Goal: Task Accomplishment & Management: Manage account settings

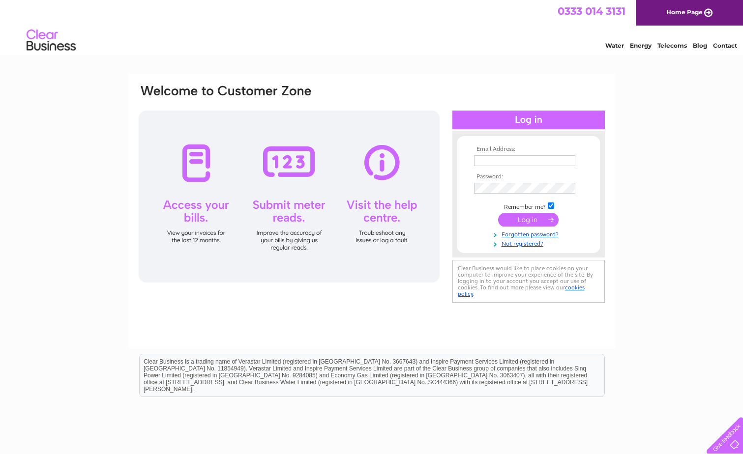
type input "[EMAIL_ADDRESS][DOMAIN_NAME]"
click at [521, 221] on input "submit" at bounding box center [528, 220] width 60 height 14
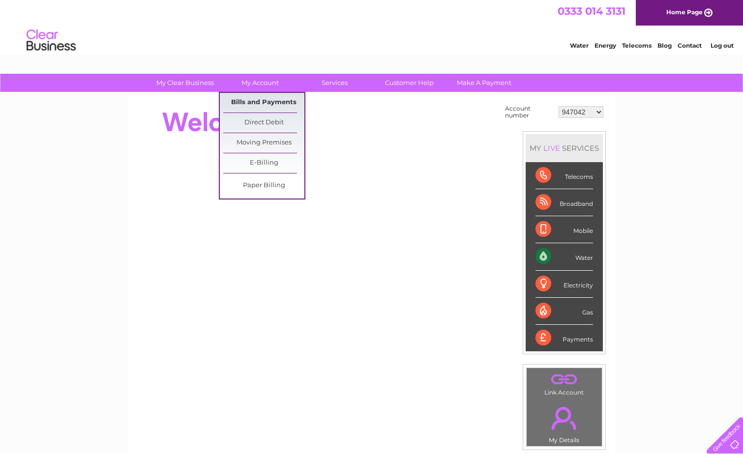
click at [267, 103] on link "Bills and Payments" at bounding box center [263, 103] width 81 height 20
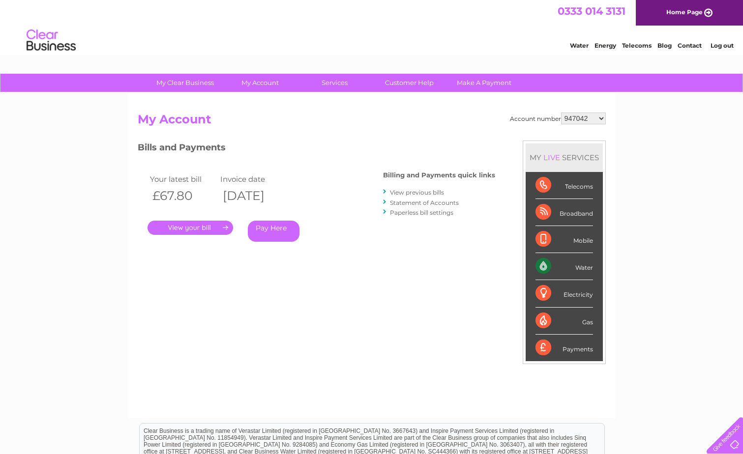
click at [403, 192] on link "View previous bills" at bounding box center [417, 192] width 54 height 7
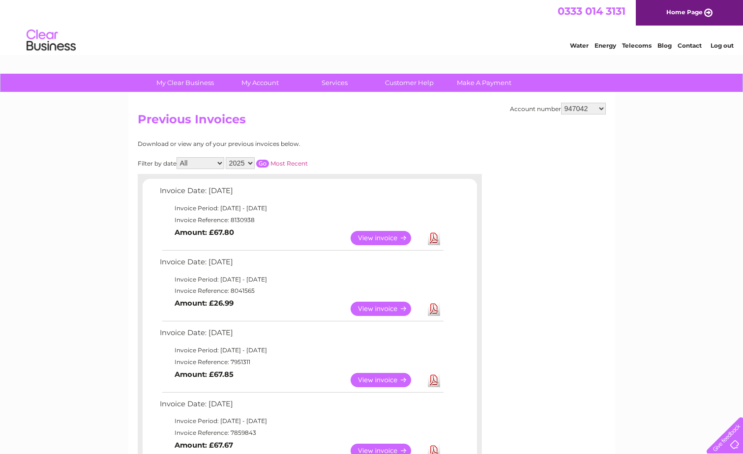
click at [374, 237] on link "View" at bounding box center [386, 238] width 72 height 14
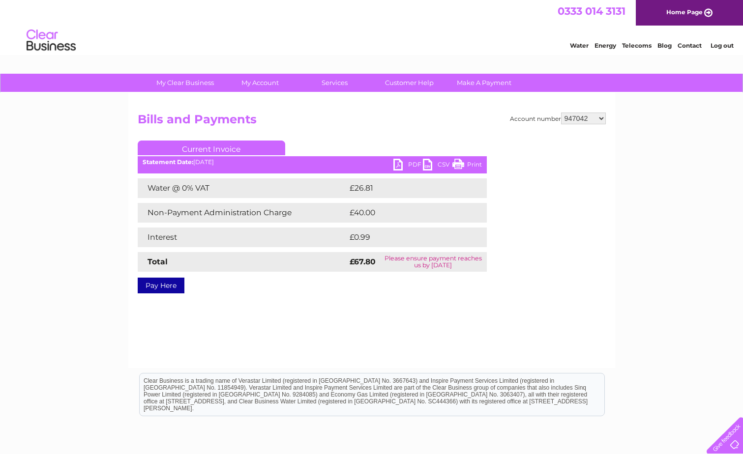
click at [408, 164] on link "PDF" at bounding box center [407, 166] width 29 height 14
click at [567, 120] on select "947042 30284627 30284630" at bounding box center [583, 119] width 45 height 12
select select "30284627"
click at [561, 113] on select "947042 30284627 30284630" at bounding box center [583, 119] width 45 height 12
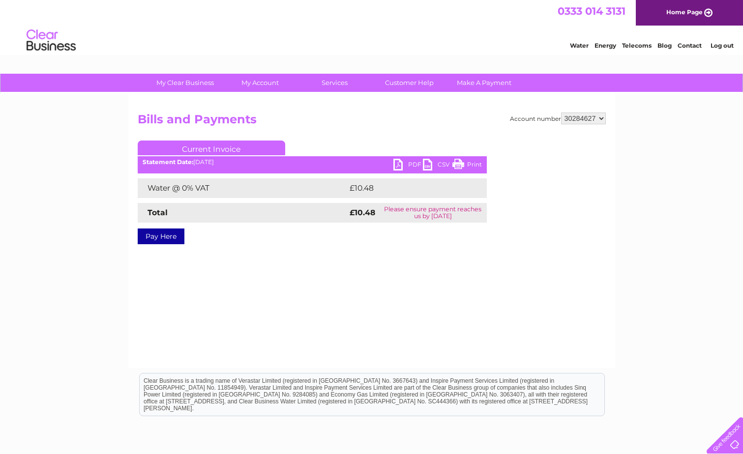
click at [402, 164] on link "PDF" at bounding box center [407, 166] width 29 height 14
click at [593, 119] on select "947042 30284627 30284630" at bounding box center [583, 119] width 45 height 12
select select "30284630"
click at [561, 113] on select "947042 30284627 30284630" at bounding box center [583, 119] width 45 height 12
click at [583, 114] on select "947042 30284627 30284630" at bounding box center [583, 119] width 45 height 12
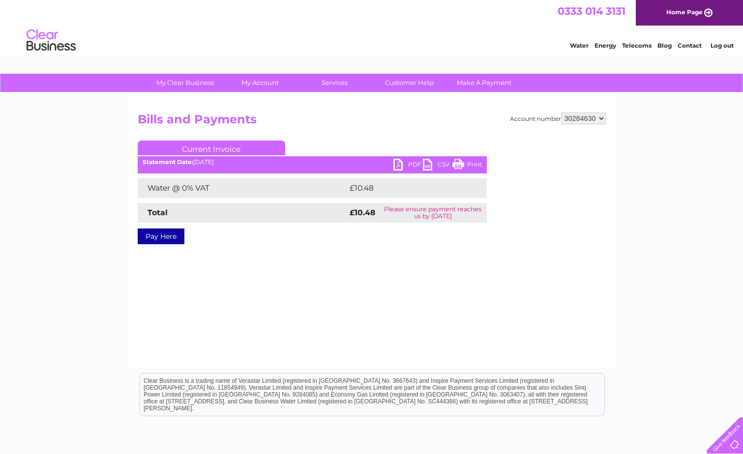
click at [583, 114] on select "947042 30284627 30284630" at bounding box center [583, 119] width 45 height 12
click at [406, 164] on link "PDF" at bounding box center [407, 166] width 29 height 14
click at [716, 44] on link "Log out" at bounding box center [721, 45] width 23 height 7
